Goal: Navigation & Orientation: Find specific page/section

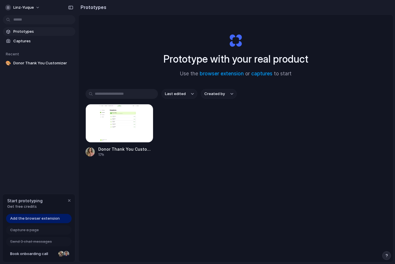
click at [50, 216] on span "Add the browser extension" at bounding box center [35, 218] width 50 height 6
click at [40, 219] on span "Add the browser extension" at bounding box center [35, 218] width 50 height 6
drag, startPoint x: 26, startPoint y: 219, endPoint x: 30, endPoint y: 232, distance: 12.9
click at [27, 219] on span "Add the browser extension" at bounding box center [35, 218] width 50 height 6
drag, startPoint x: 37, startPoint y: 256, endPoint x: 65, endPoint y: 208, distance: 55.3
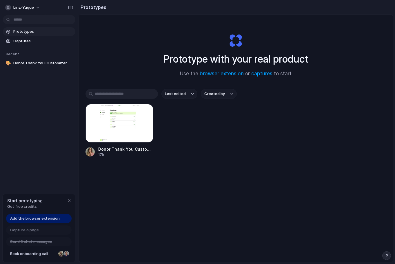
click at [74, 212] on div "Start prototyping Get free credits Add the browser extension Capture a page Sen…" at bounding box center [38, 228] width 73 height 69
click at [38, 218] on span "Add the browser extension" at bounding box center [35, 218] width 50 height 6
click at [19, 214] on div "Add the browser extension" at bounding box center [38, 218] width 65 height 9
drag, startPoint x: 19, startPoint y: 217, endPoint x: 169, endPoint y: 87, distance: 199.1
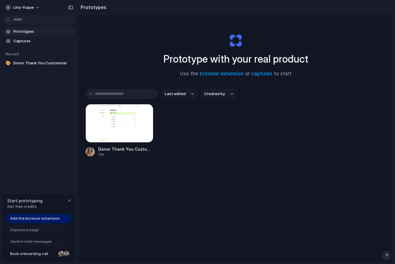
click at [19, 217] on span "Add the browser extension" at bounding box center [35, 218] width 50 height 6
